Goal: Task Accomplishment & Management: Complete application form

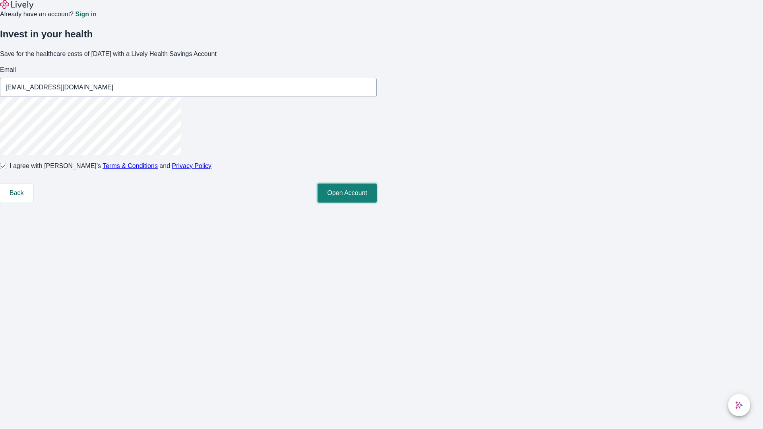
click at [377, 203] on button "Open Account" at bounding box center [346, 192] width 59 height 19
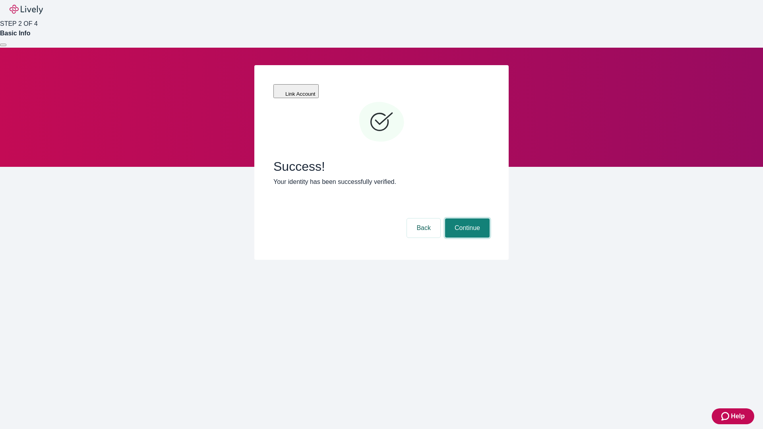
click at [466, 218] on button "Continue" at bounding box center [467, 227] width 44 height 19
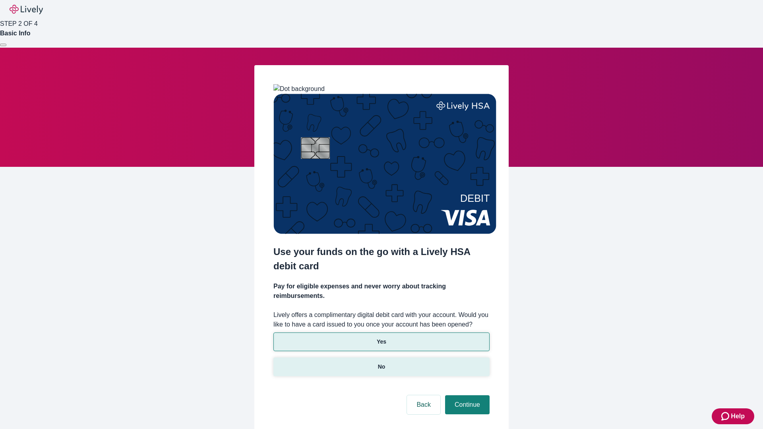
click at [381, 363] on p "No" at bounding box center [382, 367] width 8 height 8
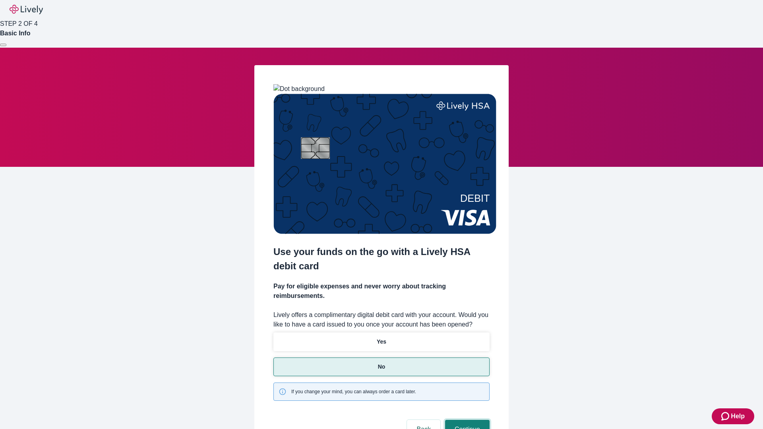
click at [466, 420] on button "Continue" at bounding box center [467, 429] width 44 height 19
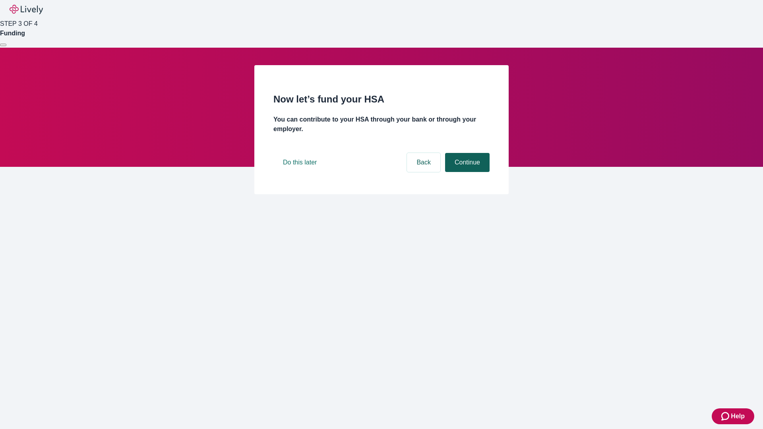
click at [466, 172] on button "Continue" at bounding box center [467, 162] width 44 height 19
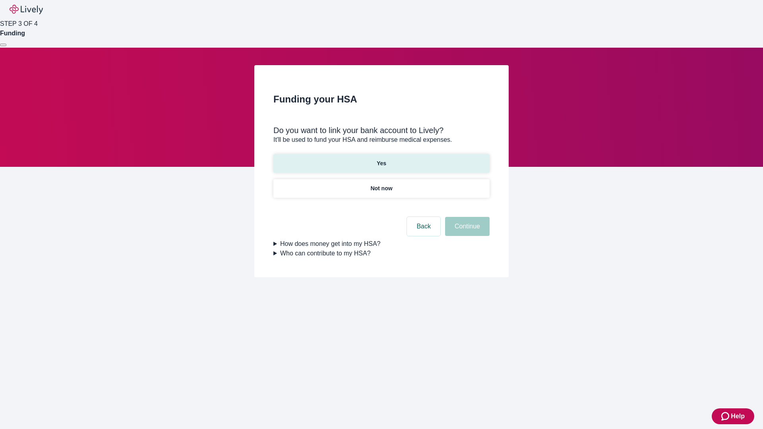
click at [381, 159] on p "Yes" at bounding box center [382, 163] width 10 height 8
click at [466, 217] on button "Continue" at bounding box center [467, 226] width 44 height 19
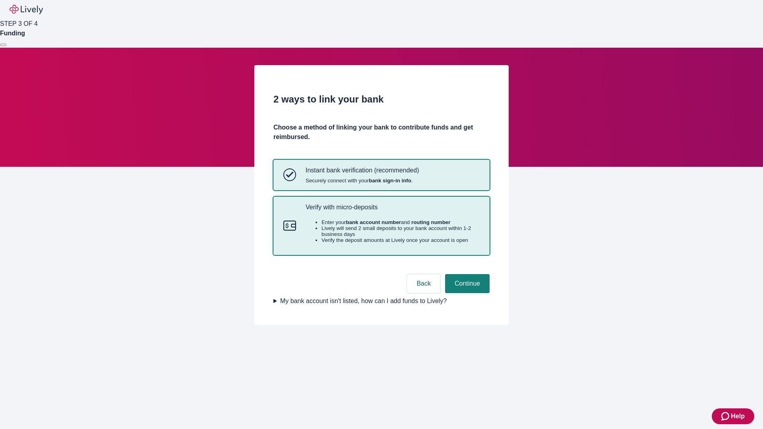
click at [392, 211] on p "Verify with micro-deposits" at bounding box center [392, 207] width 174 height 8
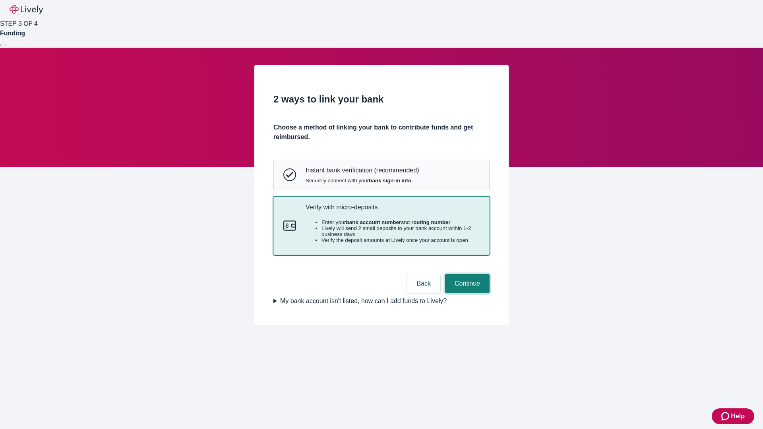
click at [466, 293] on button "Continue" at bounding box center [467, 283] width 44 height 19
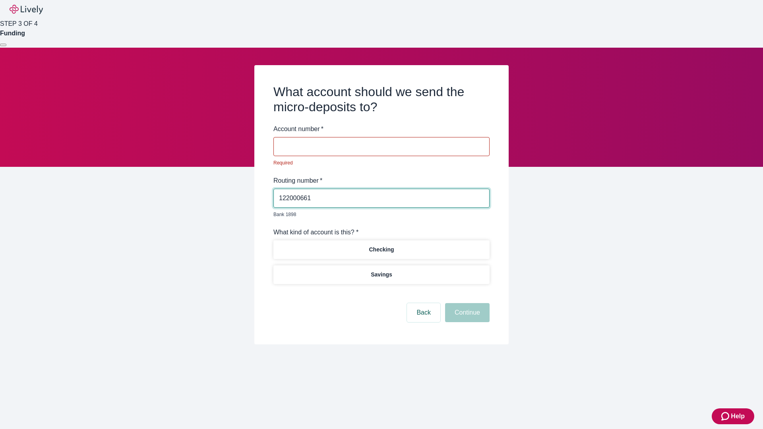
type input "122000661"
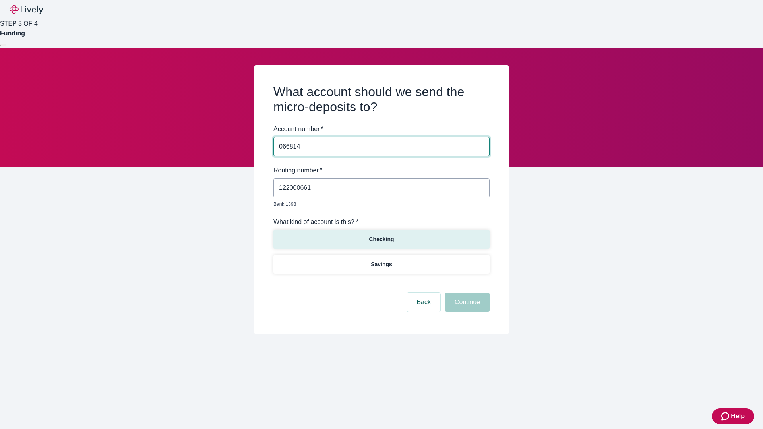
type input "066814"
click at [381, 235] on p "Checking" at bounding box center [381, 239] width 25 height 8
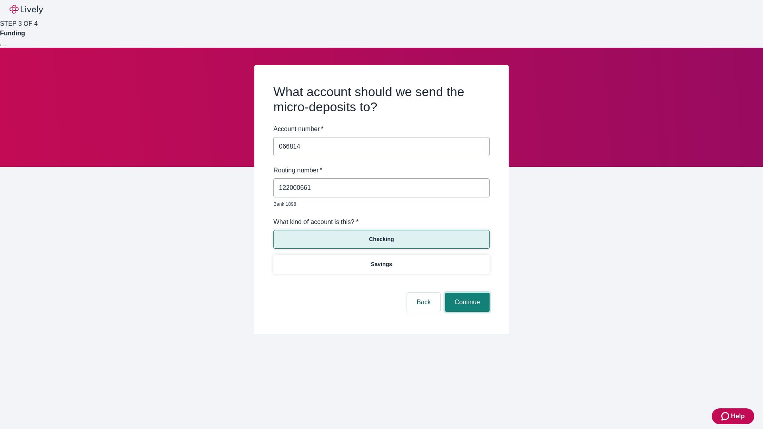
click at [466, 293] on button "Continue" at bounding box center [467, 302] width 44 height 19
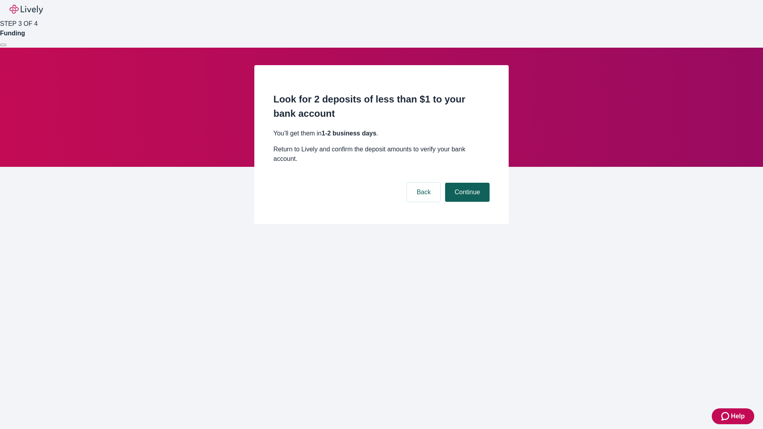
click at [466, 183] on button "Continue" at bounding box center [467, 192] width 44 height 19
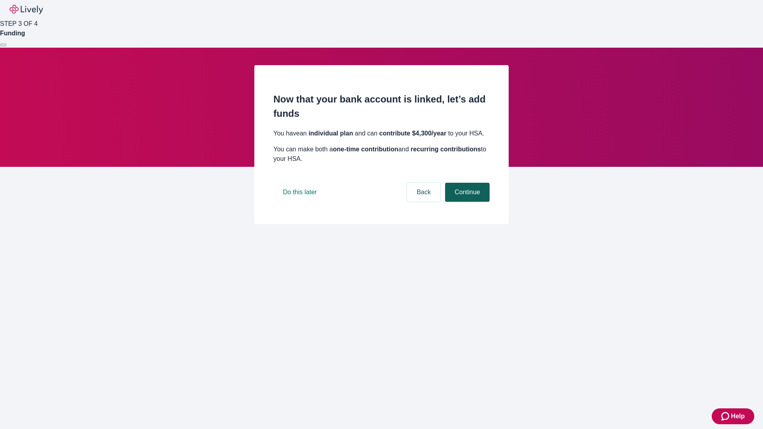
click at [466, 202] on button "Continue" at bounding box center [467, 192] width 44 height 19
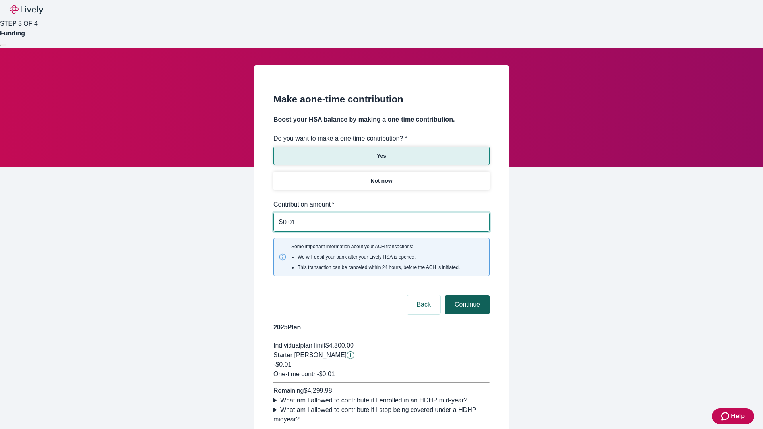
type input "0.01"
click at [466, 295] on button "Continue" at bounding box center [467, 304] width 44 height 19
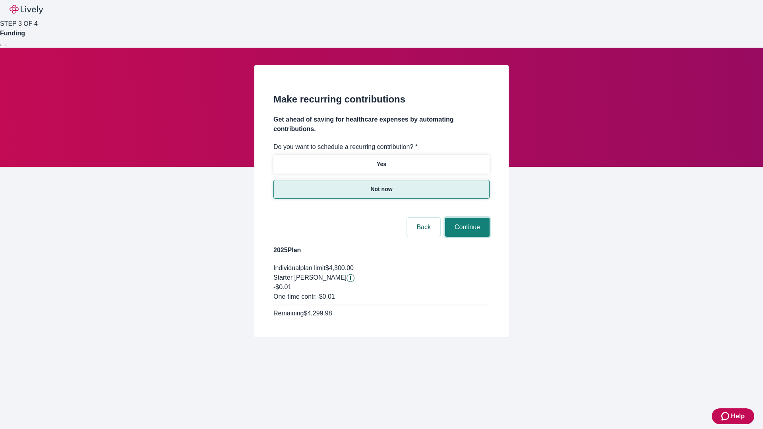
click at [466, 218] on button "Continue" at bounding box center [467, 227] width 44 height 19
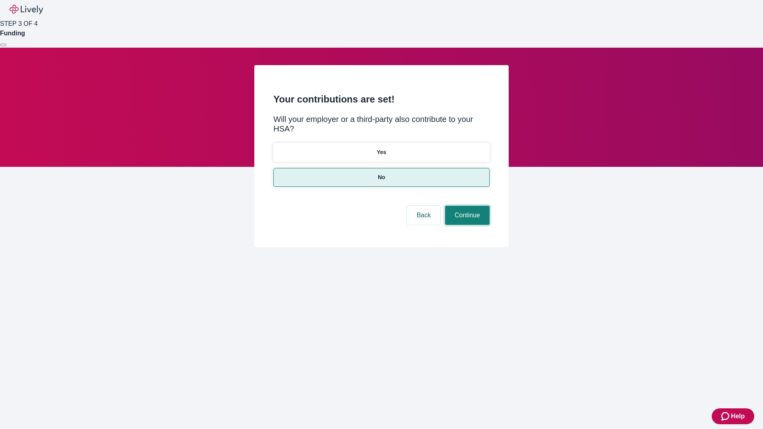
click at [466, 206] on button "Continue" at bounding box center [467, 215] width 44 height 19
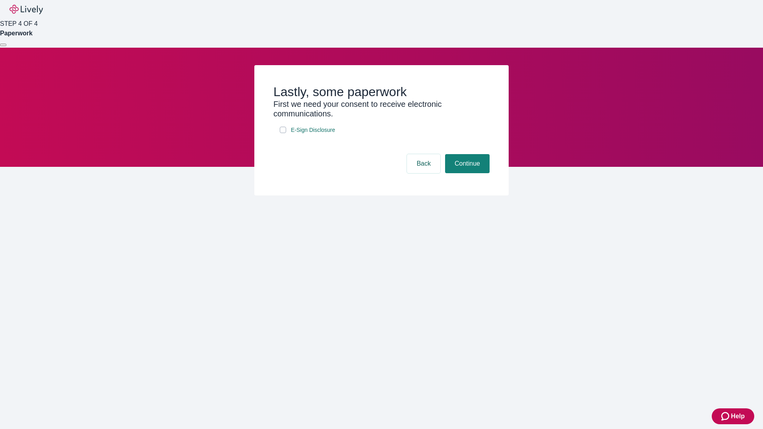
click at [283, 133] on input "E-Sign Disclosure" at bounding box center [283, 130] width 6 height 6
checkbox input "true"
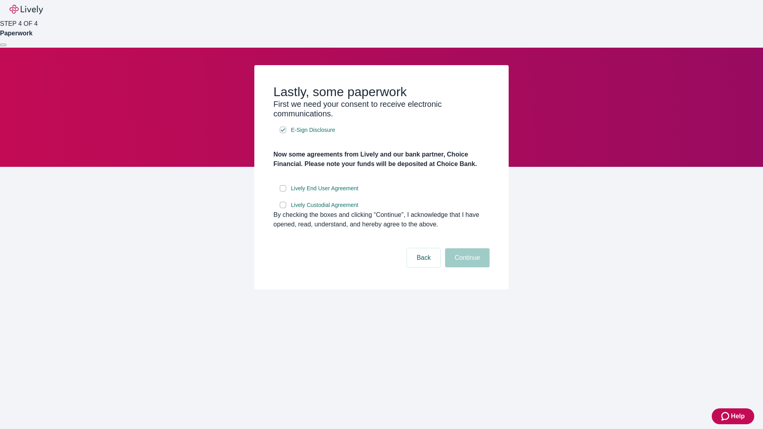
click at [283, 191] on input "Lively End User Agreement" at bounding box center [283, 188] width 6 height 6
checkbox input "true"
click at [283, 208] on input "Lively Custodial Agreement" at bounding box center [283, 205] width 6 height 6
checkbox input "true"
click at [466, 267] on button "Continue" at bounding box center [467, 257] width 44 height 19
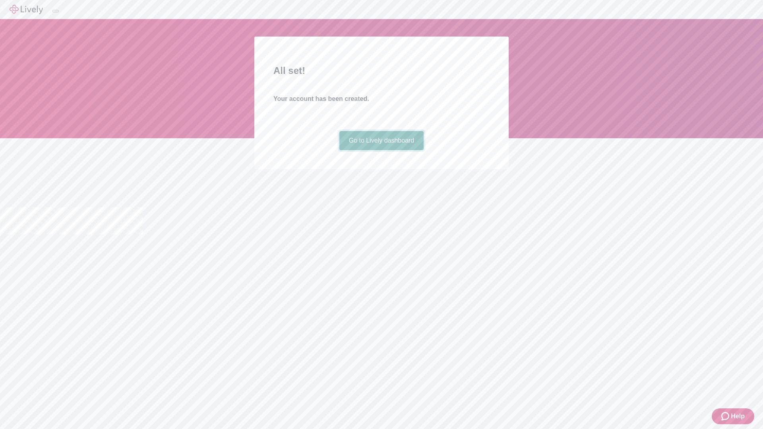
click at [381, 150] on link "Go to Lively dashboard" at bounding box center [381, 140] width 85 height 19
